Goal: Information Seeking & Learning: Learn about a topic

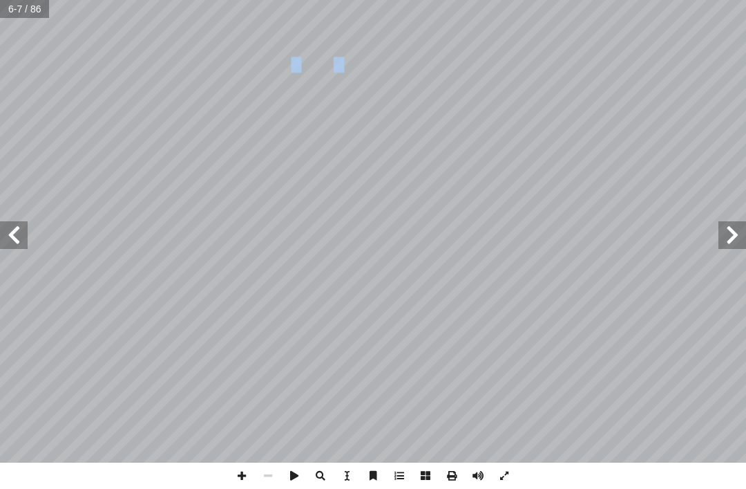
click at [740, 231] on span at bounding box center [733, 235] width 28 height 28
click at [27, 226] on span at bounding box center [14, 235] width 28 height 28
